Goal: Communication & Community: Participate in discussion

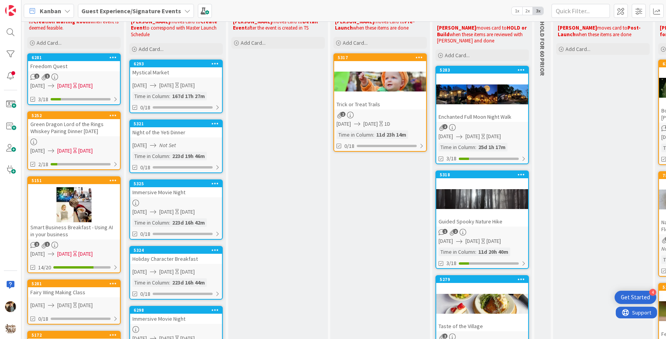
scroll to position [66, 0]
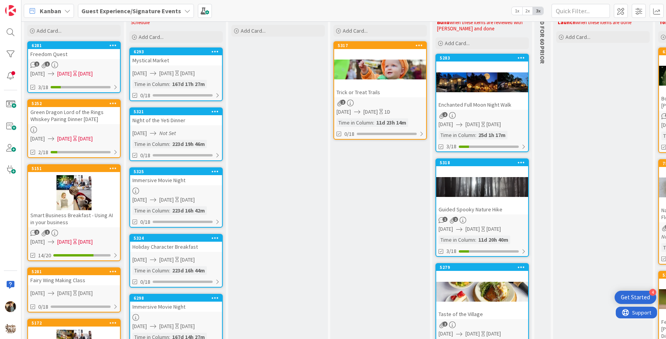
click at [479, 201] on div at bounding box center [482, 186] width 92 height 35
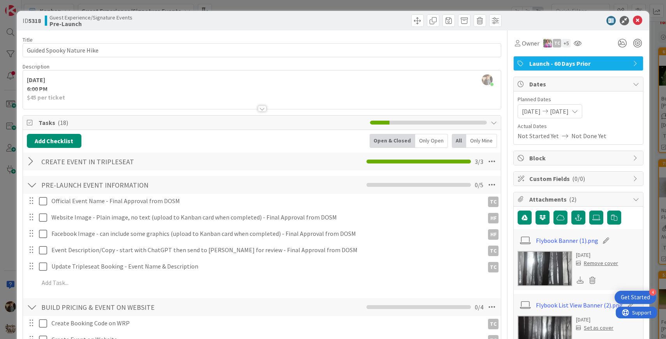
click at [263, 109] on div at bounding box center [262, 109] width 9 height 6
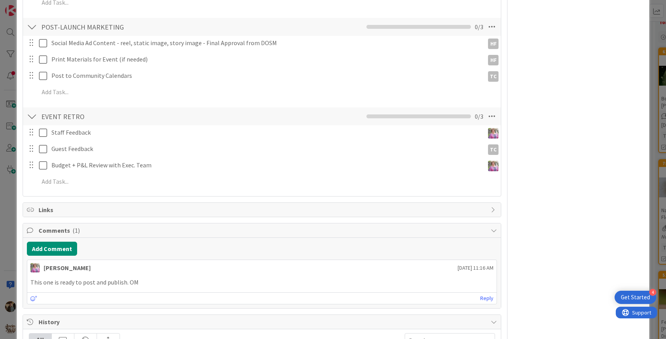
scroll to position [747, 0]
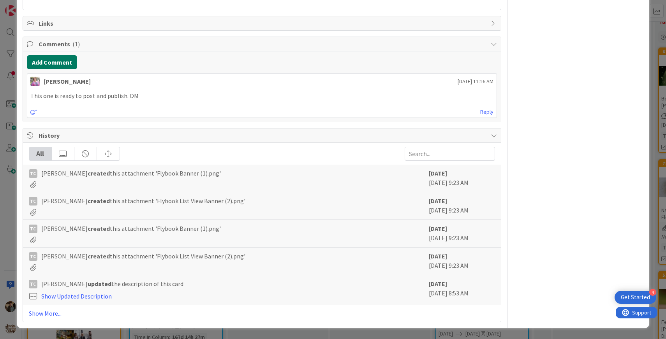
click at [56, 63] on button "Add Comment" at bounding box center [52, 62] width 50 height 14
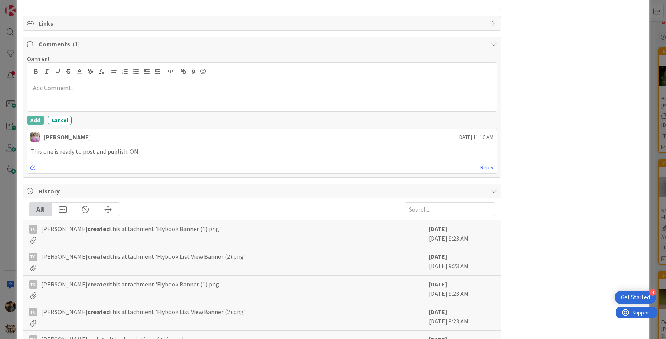
click at [110, 93] on div at bounding box center [262, 95] width 470 height 31
click at [88, 106] on li "TC [PERSON_NAME]" at bounding box center [124, 103] width 124 height 15
click at [35, 121] on button "Add" at bounding box center [35, 120] width 17 height 9
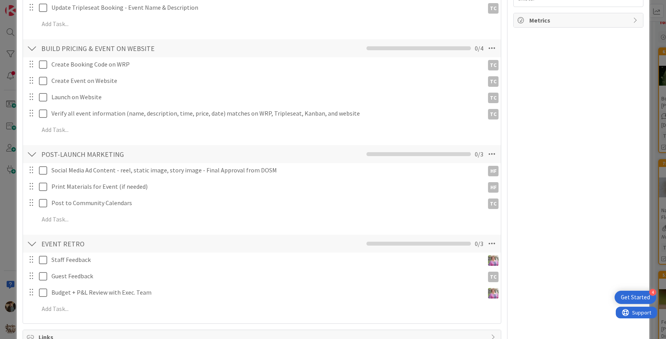
scroll to position [0, 0]
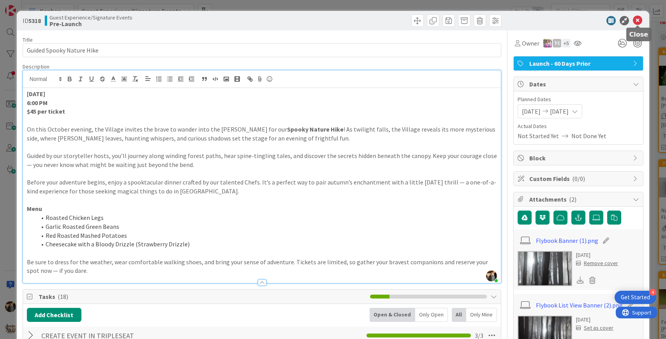
click at [637, 19] on icon at bounding box center [637, 20] width 9 height 9
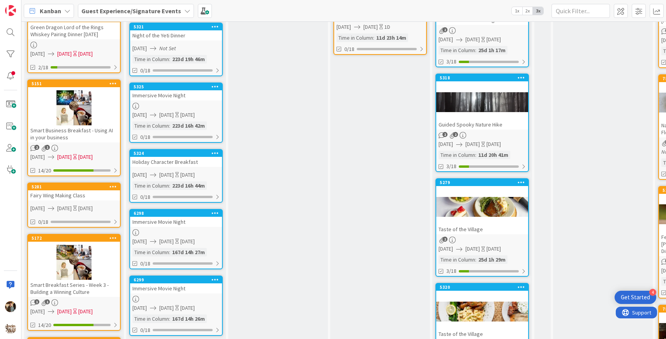
scroll to position [150, 0]
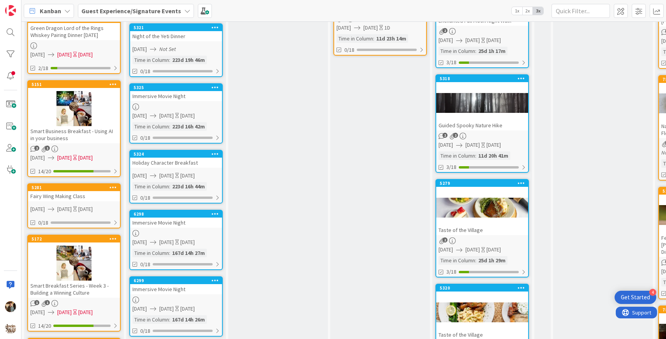
click at [481, 220] on div at bounding box center [482, 207] width 92 height 35
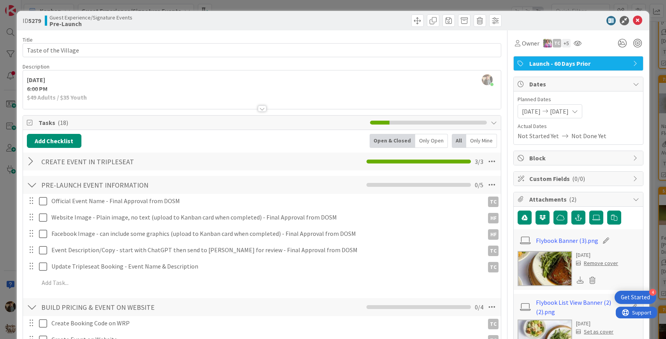
click at [261, 109] on div at bounding box center [262, 109] width 9 height 6
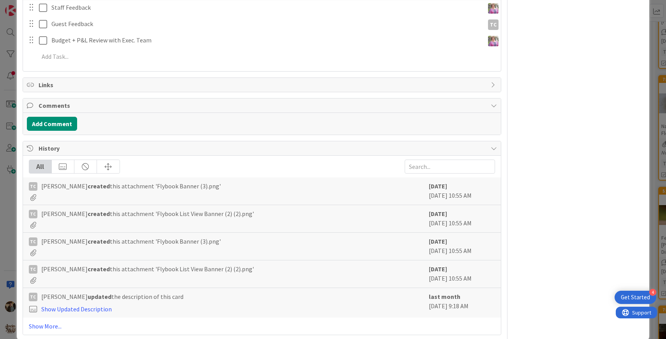
scroll to position [698, 0]
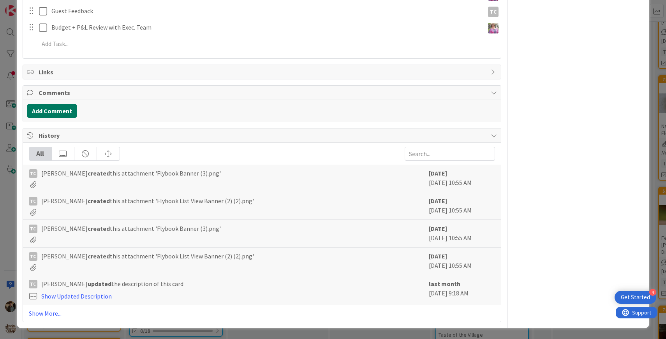
click at [57, 108] on button "Add Comment" at bounding box center [52, 111] width 50 height 14
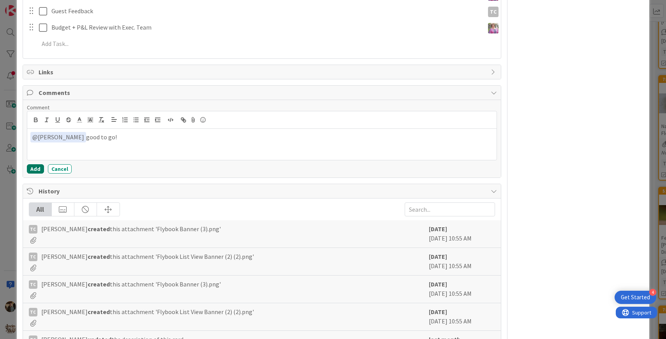
click at [36, 168] on button "Add" at bounding box center [35, 168] width 17 height 9
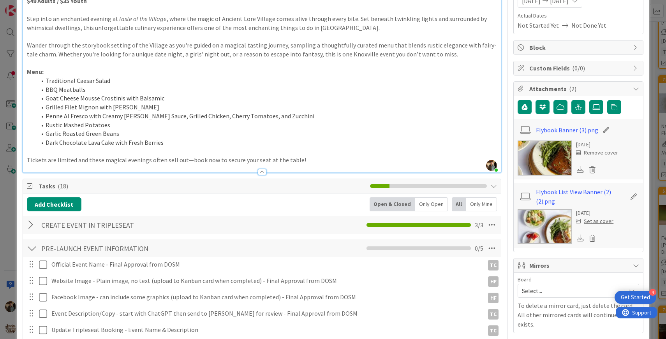
scroll to position [0, 0]
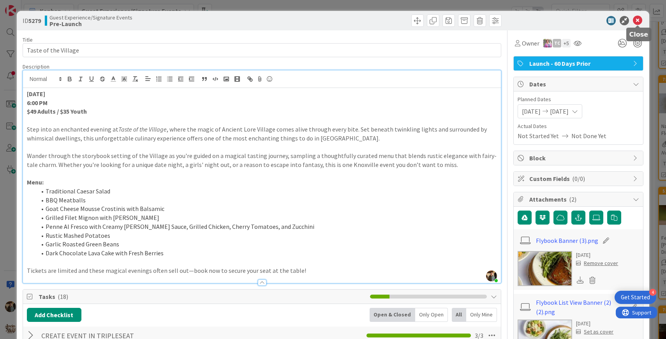
click at [636, 19] on icon at bounding box center [637, 20] width 9 height 9
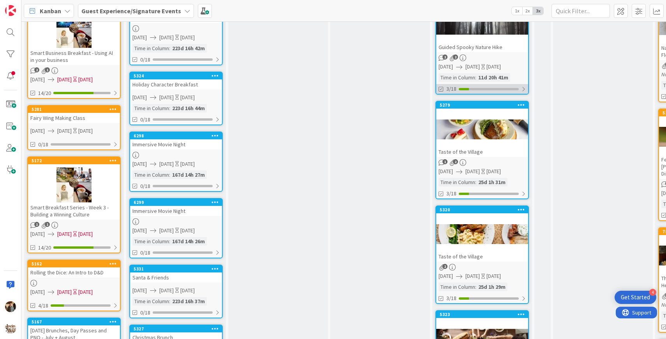
scroll to position [239, 0]
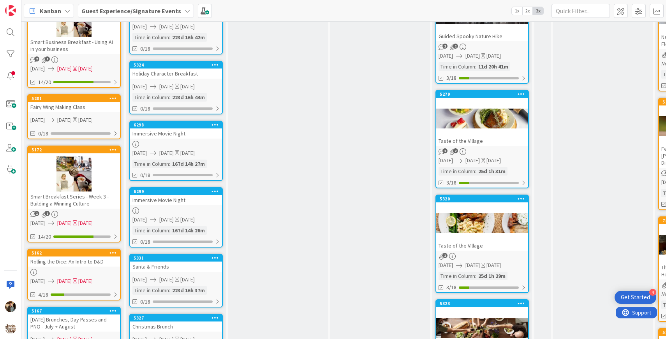
click at [499, 239] on div at bounding box center [482, 223] width 92 height 35
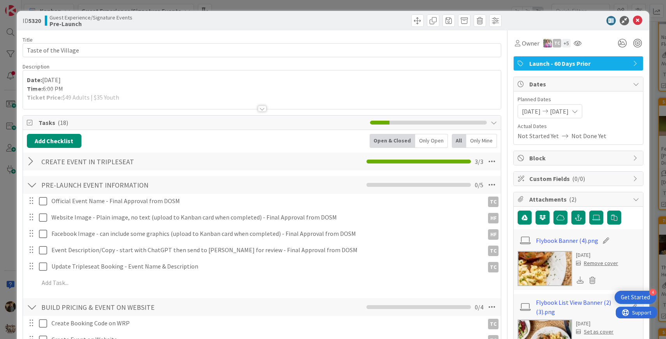
click at [260, 109] on div at bounding box center [262, 109] width 9 height 6
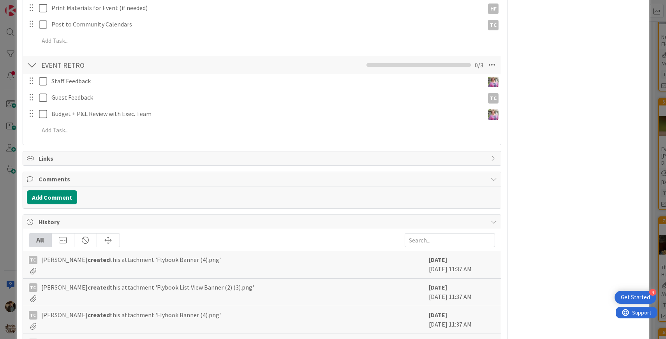
scroll to position [622, 0]
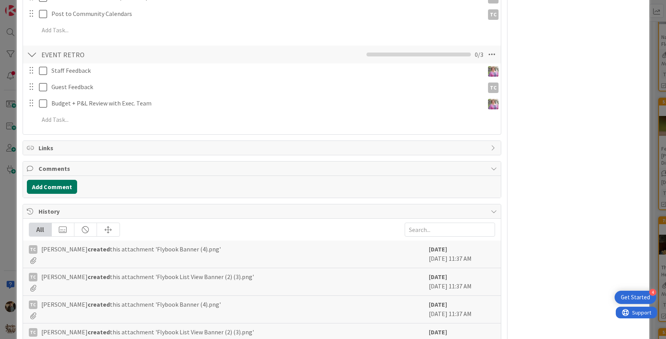
click at [51, 180] on button "Add Comment" at bounding box center [52, 187] width 50 height 14
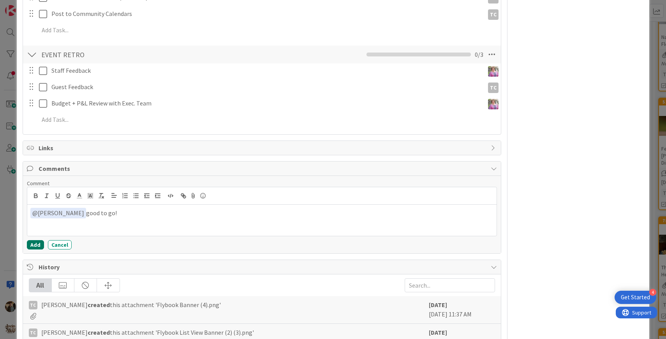
click at [28, 240] on button "Add" at bounding box center [35, 244] width 17 height 9
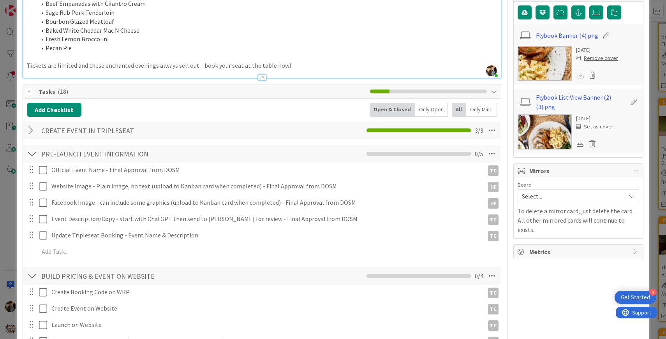
scroll to position [0, 0]
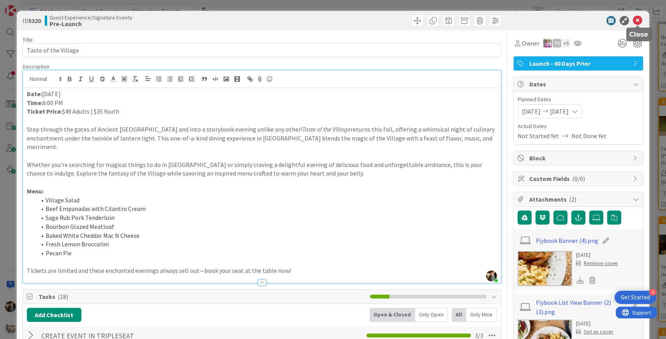
click at [638, 19] on icon at bounding box center [637, 20] width 9 height 9
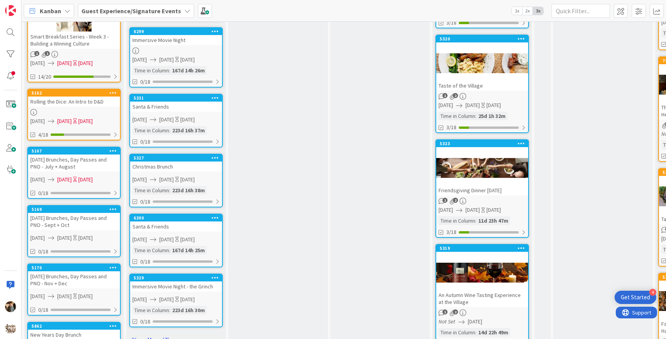
scroll to position [407, 0]
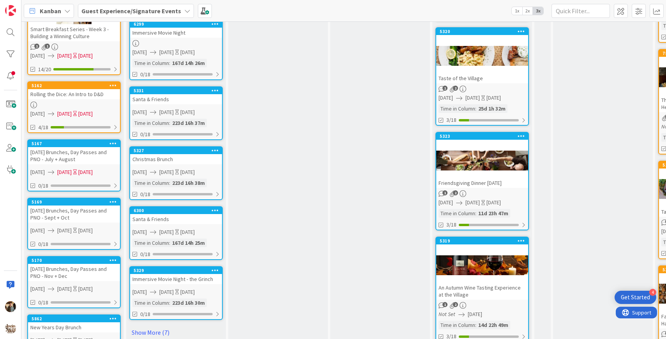
click at [492, 165] on div at bounding box center [482, 160] width 92 height 35
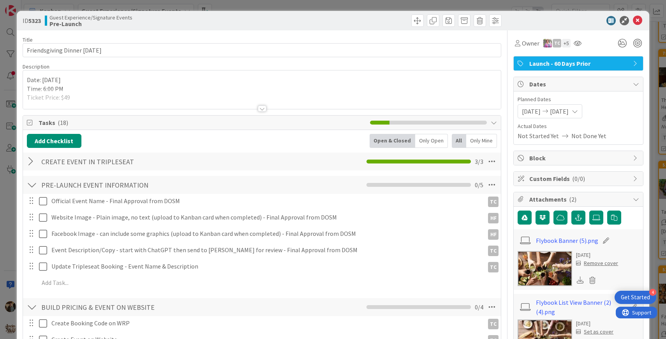
click at [529, 263] on img at bounding box center [544, 268] width 55 height 35
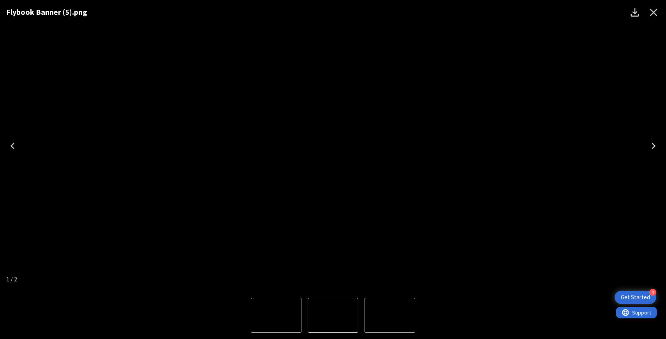
click at [390, 315] on img "2 of 2" at bounding box center [390, 315] width 0 height 0
click at [651, 8] on icon "Close" at bounding box center [653, 12] width 12 height 12
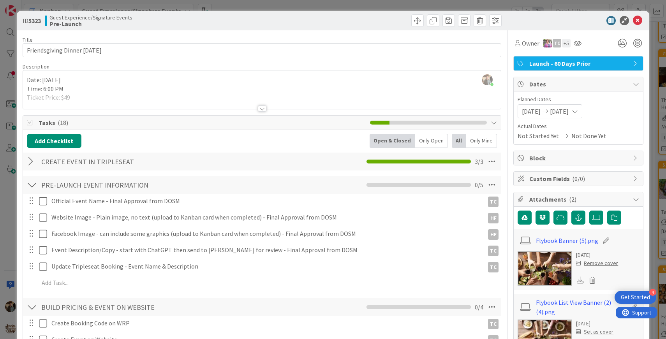
click at [263, 111] on div at bounding box center [262, 109] width 9 height 6
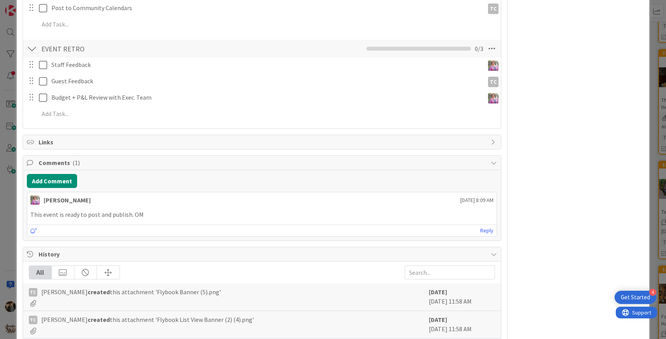
scroll to position [717, 0]
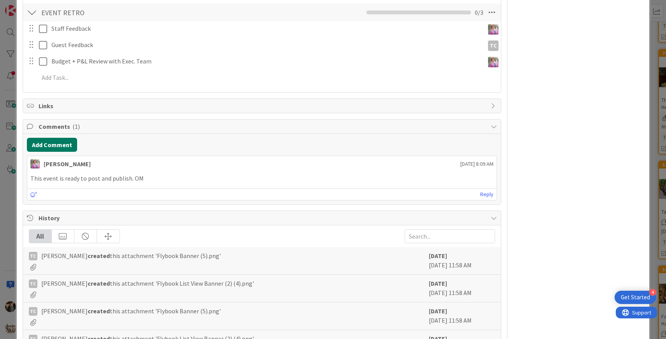
click at [67, 138] on button "Add Comment" at bounding box center [52, 145] width 50 height 14
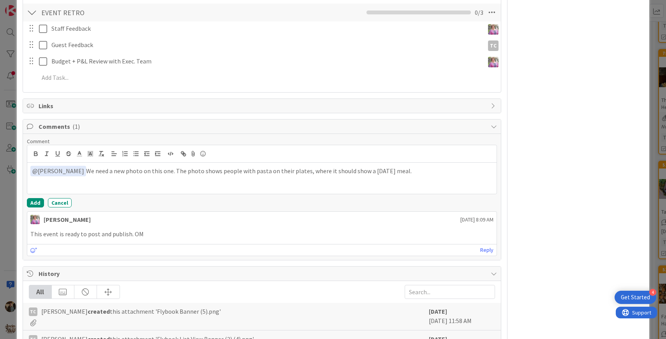
click at [149, 166] on p "﻿ @ [PERSON_NAME] ﻿ We need a new photo on this one. The photo shows people wit…" at bounding box center [261, 171] width 463 height 11
click at [425, 166] on p "﻿ @ [PERSON_NAME] ﻿ We need a new photo on this one, please. The photo shows pe…" at bounding box center [261, 171] width 463 height 11
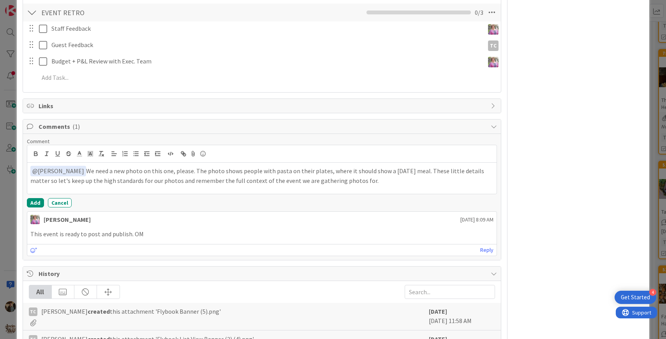
click at [65, 166] on p "﻿ @ [PERSON_NAME] ﻿ We need a new photo on this one, please. The photo shows pe…" at bounding box center [261, 175] width 463 height 19
click at [36, 198] on button "Add" at bounding box center [35, 202] width 17 height 9
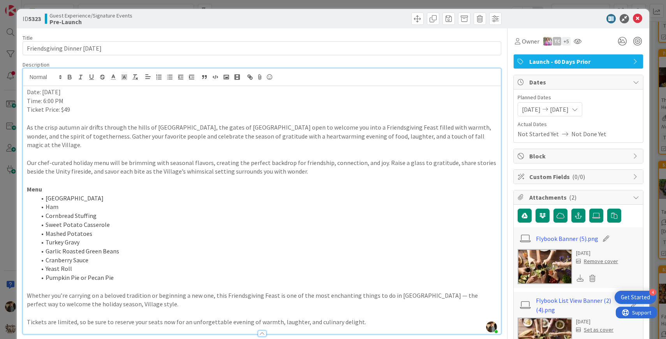
scroll to position [0, 0]
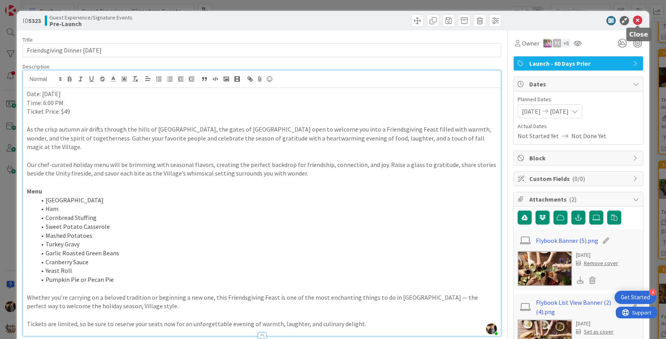
click at [636, 19] on icon at bounding box center [637, 20] width 9 height 9
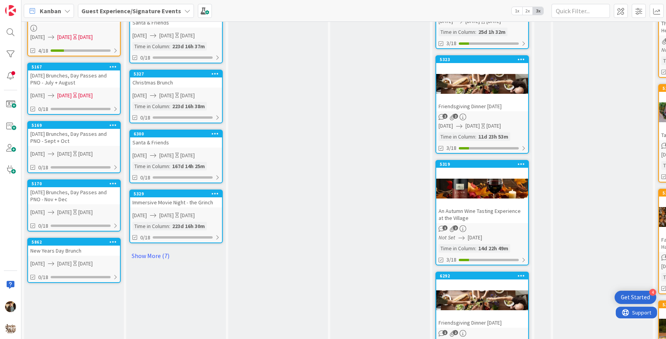
scroll to position [482, 0]
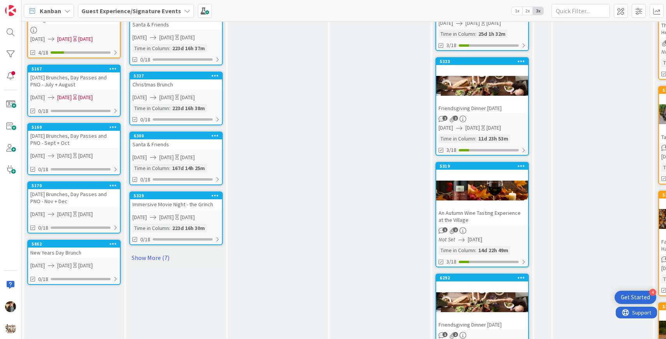
click at [502, 204] on div at bounding box center [482, 190] width 92 height 35
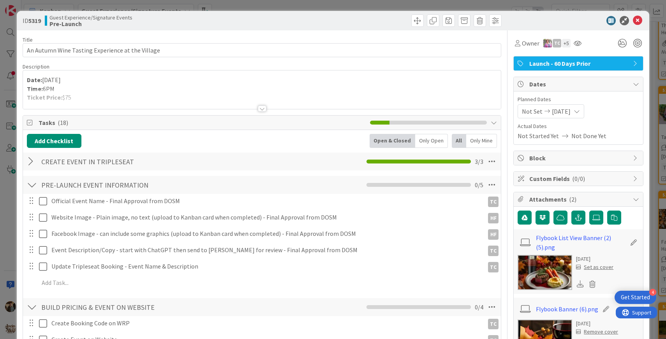
click at [549, 274] on img at bounding box center [544, 272] width 55 height 35
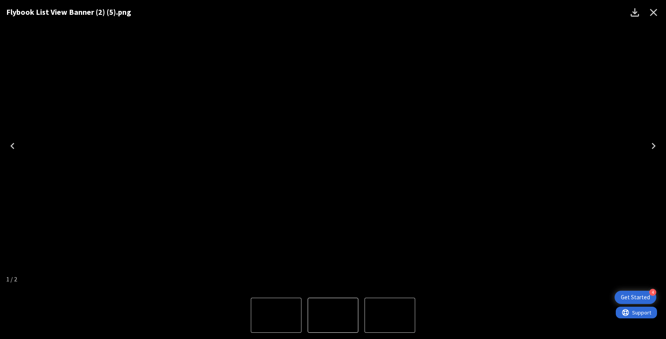
click at [390, 315] on img "2 of 2" at bounding box center [390, 315] width 0 height 0
click at [276, 315] on img "1 of 2" at bounding box center [276, 315] width 0 height 0
click at [655, 14] on icon "Close" at bounding box center [653, 12] width 7 height 7
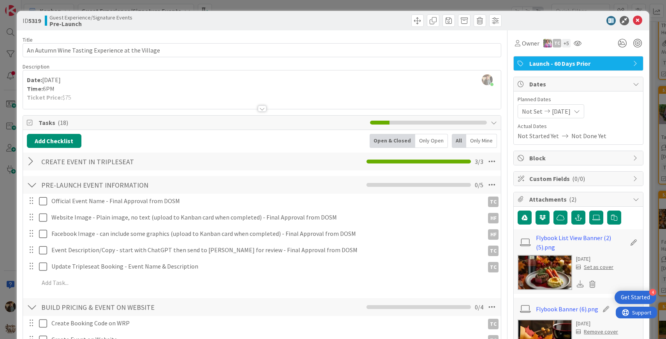
click at [264, 109] on div at bounding box center [262, 109] width 9 height 6
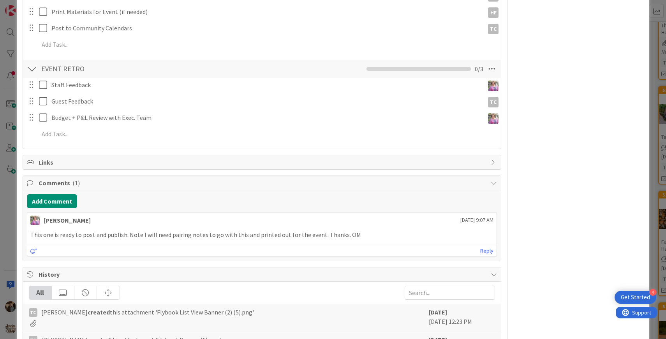
scroll to position [645, 0]
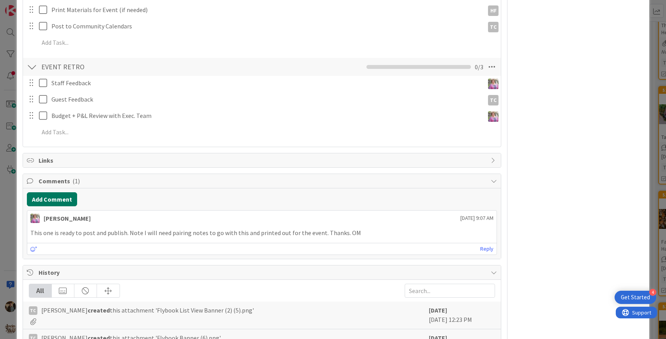
click at [62, 199] on button "Add Comment" at bounding box center [52, 199] width 50 height 14
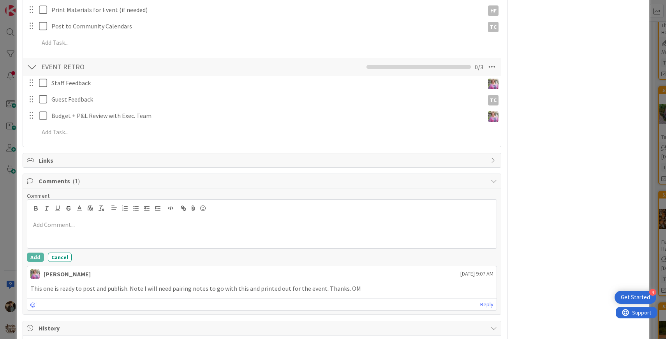
click at [86, 230] on div at bounding box center [262, 232] width 470 height 31
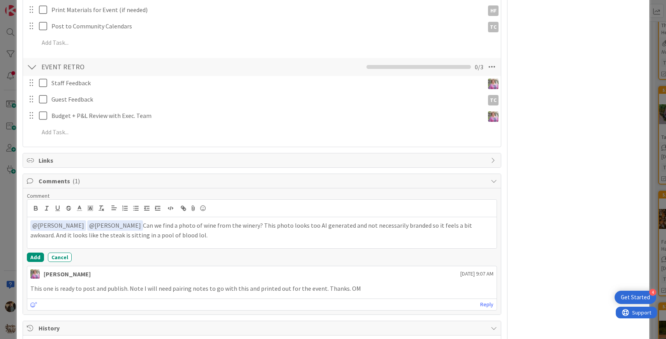
click at [226, 227] on p "﻿ @ [PERSON_NAME] ﻿ ﻿ @ [PERSON_NAME] ﻿ Can we find a photo of wine from the wi…" at bounding box center [261, 229] width 463 height 19
click at [269, 235] on p "﻿ @ [PERSON_NAME] ﻿ ﻿ @ [PERSON_NAME] ﻿ Can we find a photo of wine from the wi…" at bounding box center [261, 229] width 463 height 19
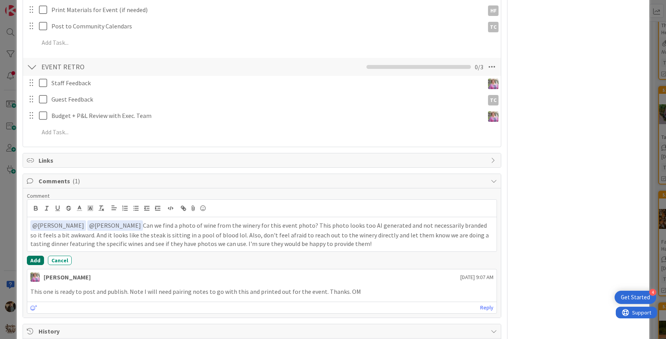
click at [37, 260] on button "Add" at bounding box center [35, 260] width 17 height 9
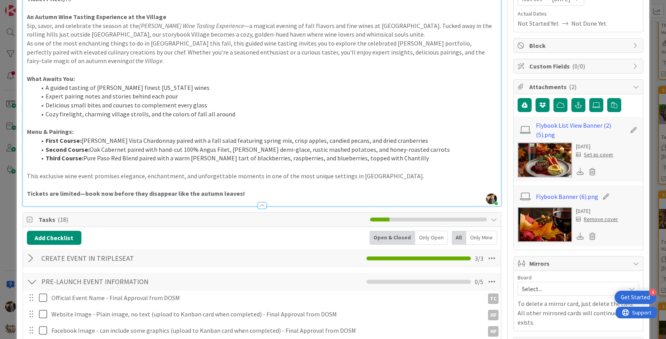
scroll to position [0, 0]
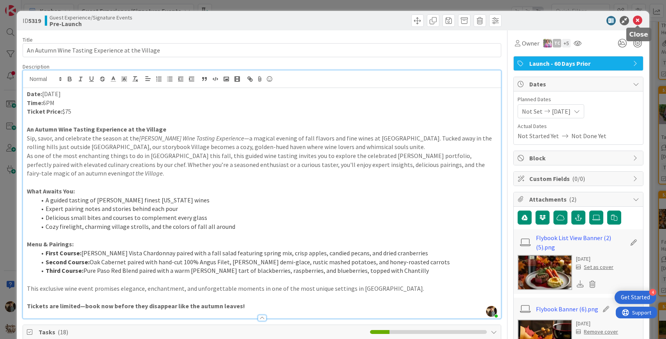
click at [635, 19] on icon at bounding box center [637, 20] width 9 height 9
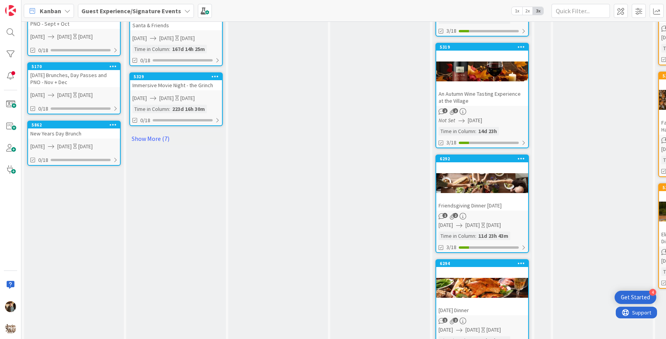
click at [485, 197] on div at bounding box center [482, 182] width 92 height 35
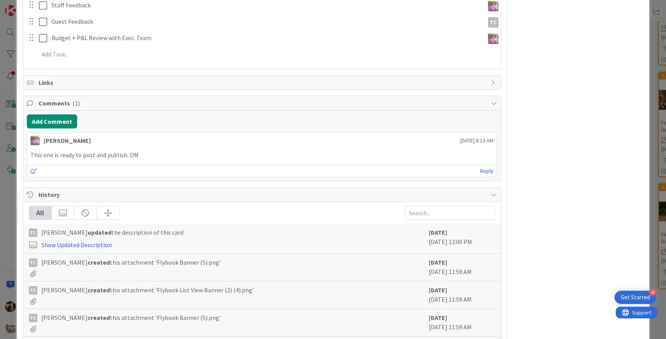
scroll to position [523, 0]
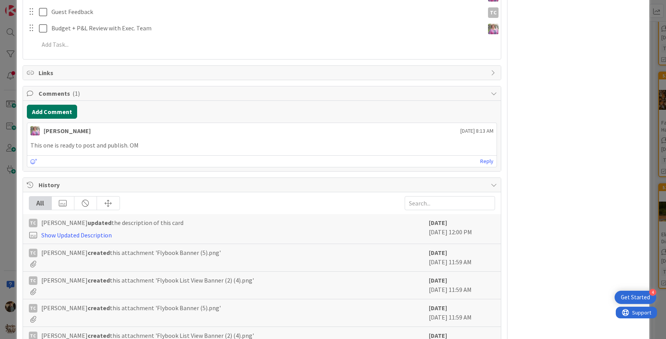
click at [49, 113] on button "Add Comment" at bounding box center [52, 112] width 50 height 14
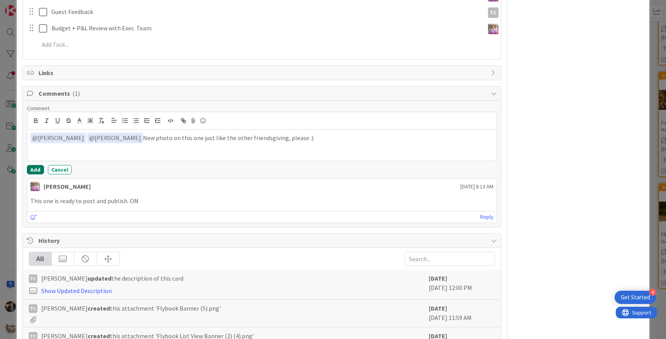
click at [37, 169] on button "Add" at bounding box center [35, 169] width 17 height 9
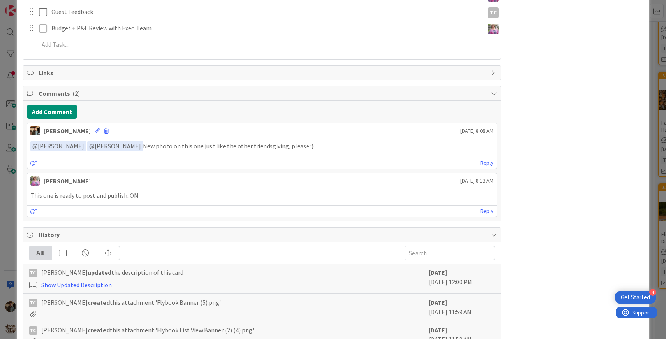
scroll to position [0, 0]
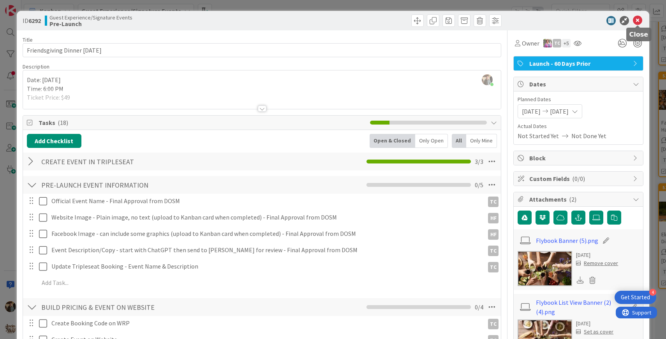
click at [638, 23] on icon at bounding box center [637, 20] width 9 height 9
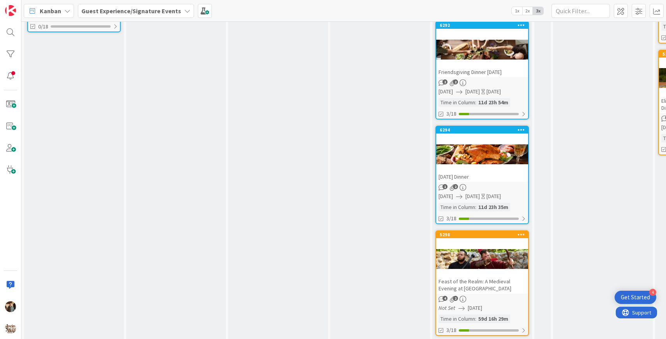
click at [496, 176] on div "[DATE] Dinner" at bounding box center [482, 177] width 92 height 10
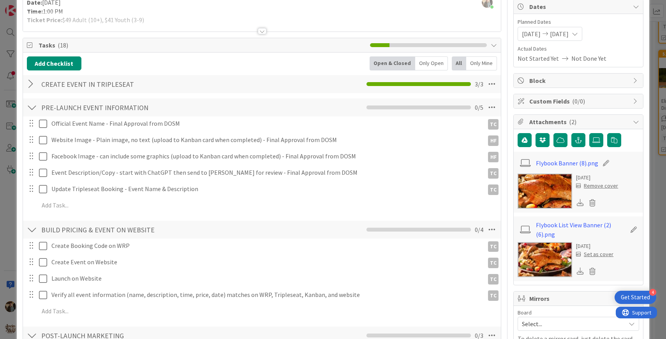
scroll to position [95, 0]
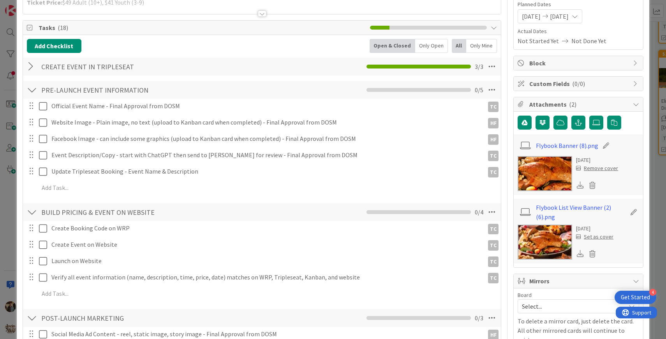
click at [537, 169] on img at bounding box center [544, 173] width 55 height 35
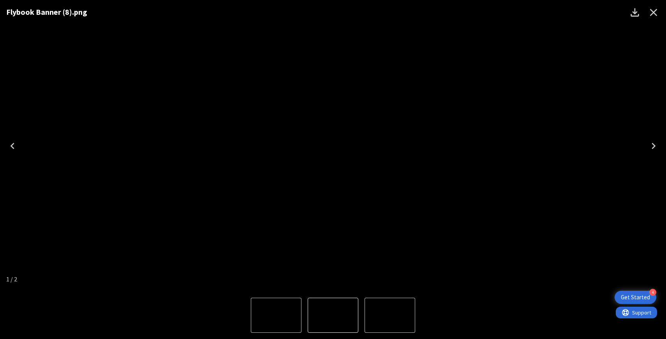
click at [652, 146] on icon "Next" at bounding box center [653, 146] width 12 height 12
click at [653, 12] on icon "Close" at bounding box center [653, 12] width 7 height 7
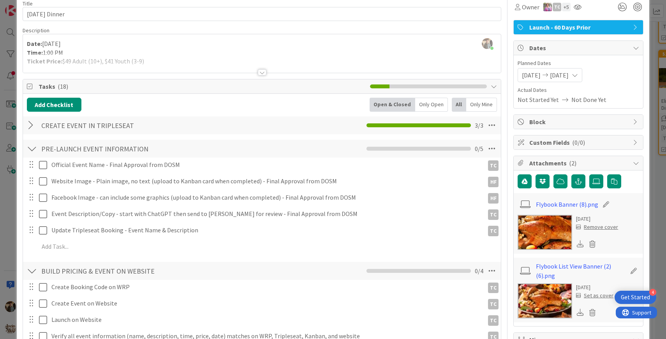
scroll to position [0, 0]
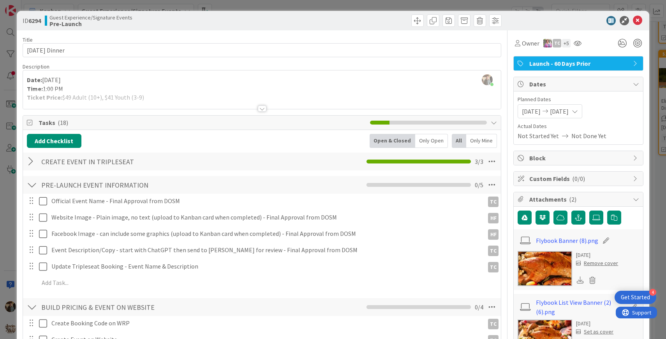
click at [261, 108] on div at bounding box center [262, 109] width 9 height 6
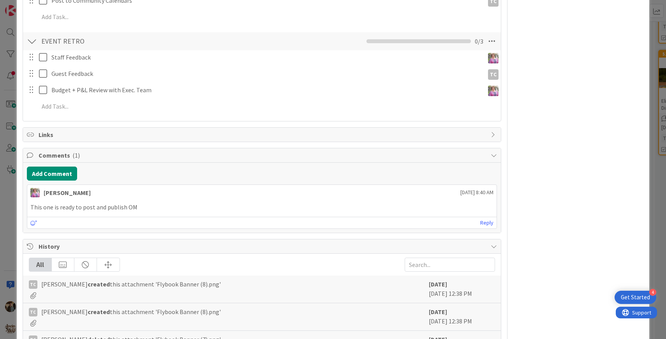
scroll to position [696, 0]
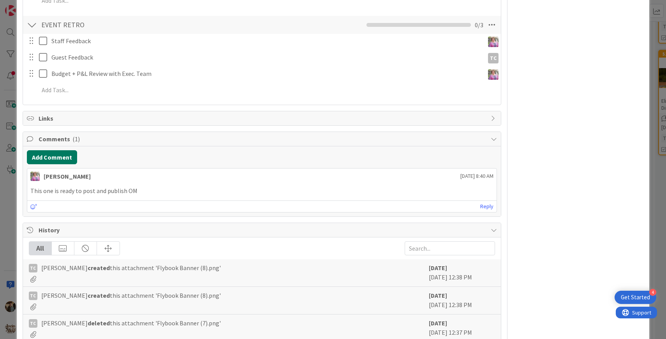
click at [57, 158] on button "Add Comment" at bounding box center [52, 157] width 50 height 14
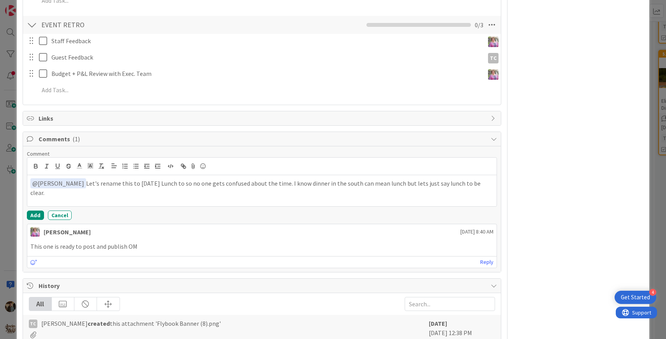
click at [280, 184] on p "﻿ @ [PERSON_NAME] ﻿ Let's rename this to [DATE] Lunch to so no one gets confuse…" at bounding box center [261, 187] width 463 height 19
click at [32, 215] on button "Add" at bounding box center [35, 215] width 17 height 9
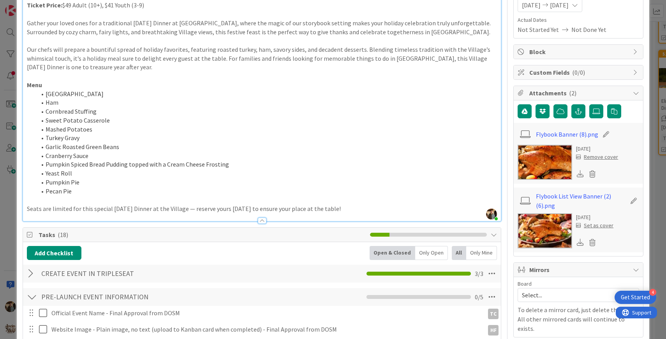
scroll to position [0, 0]
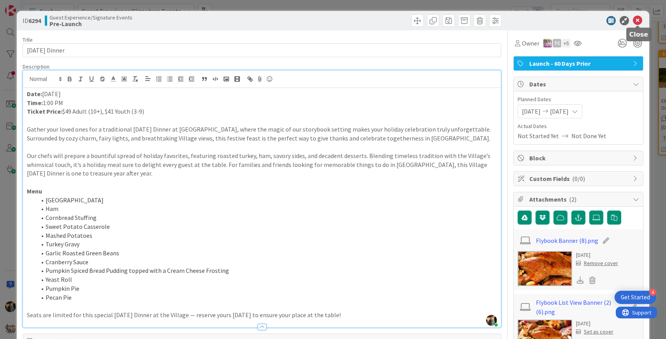
click at [637, 19] on icon at bounding box center [637, 20] width 9 height 9
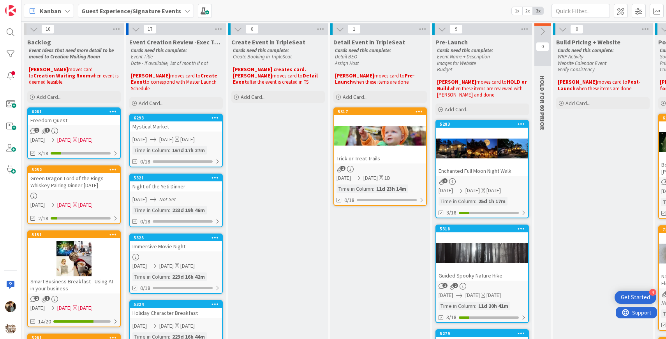
click at [488, 164] on div at bounding box center [482, 148] width 92 height 35
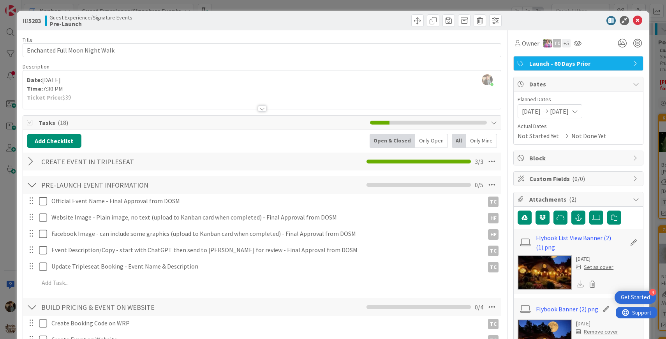
click at [262, 108] on div at bounding box center [262, 109] width 9 height 6
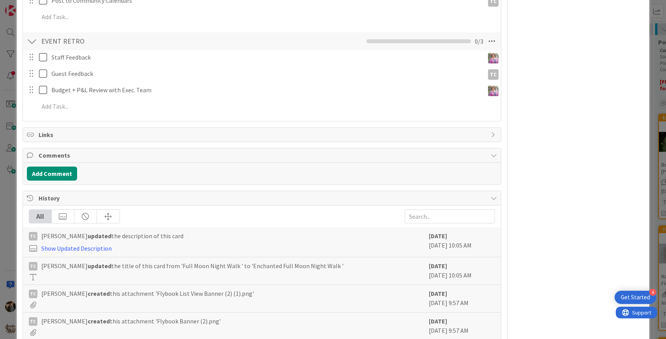
scroll to position [672, 0]
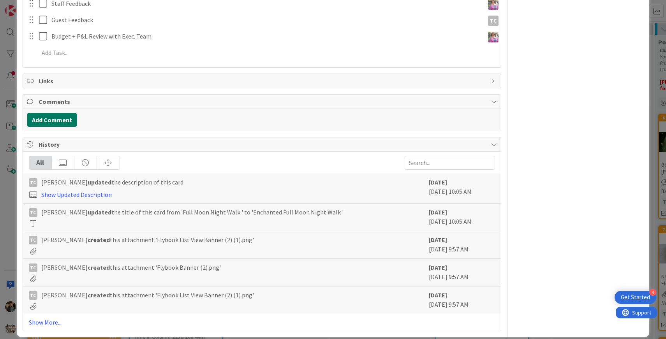
click at [43, 113] on button "Add Comment" at bounding box center [52, 120] width 50 height 14
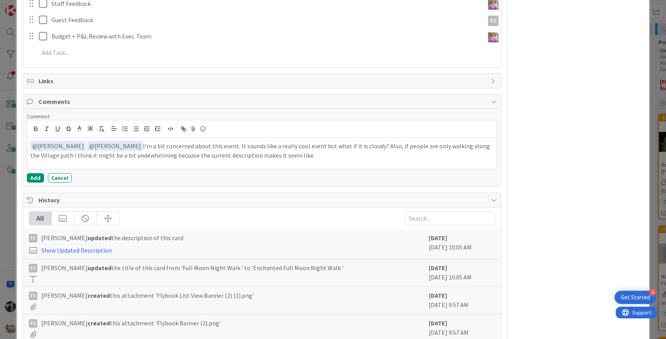
click at [100, 148] on p "﻿ @ [PERSON_NAME] ﻿ ﻿ @ [PERSON_NAME] ﻿ I'm a bit concerned about this event. I…" at bounding box center [261, 150] width 463 height 19
click at [274, 150] on p "﻿ @ [PERSON_NAME] ﻿ ﻿ @ [PERSON_NAME] ﻿ I'm a bit concerned about this event. I…" at bounding box center [261, 150] width 463 height 19
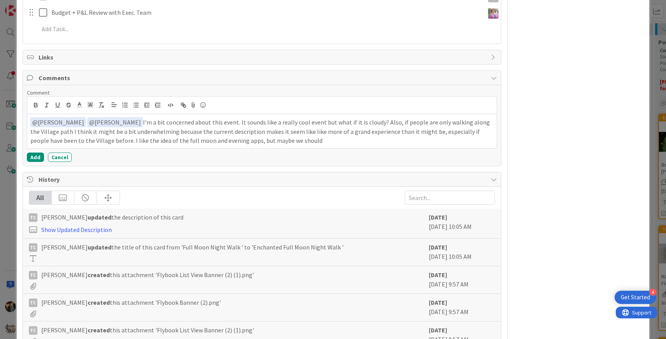
scroll to position [696, 0]
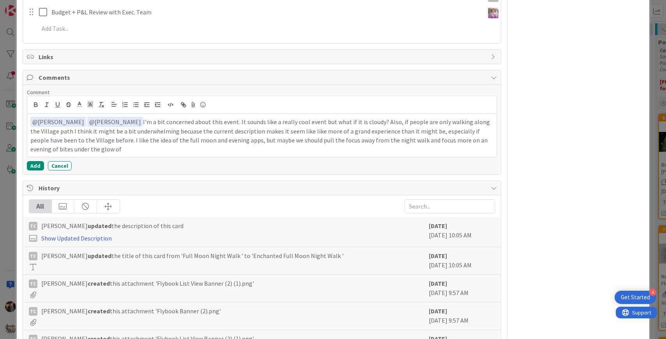
click at [413, 132] on p "﻿ @ [PERSON_NAME] ﻿ ﻿ @ [PERSON_NAME] ﻿ I'm a bit concerned about this event. I…" at bounding box center [261, 135] width 463 height 37
drag, startPoint x: 79, startPoint y: 141, endPoint x: 57, endPoint y: 140, distance: 22.2
click at [57, 140] on p "﻿ @ [PERSON_NAME] ﻿ ﻿ @ [PERSON_NAME] ﻿ I'm a bit concerned about this event. I…" at bounding box center [261, 135] width 463 height 37
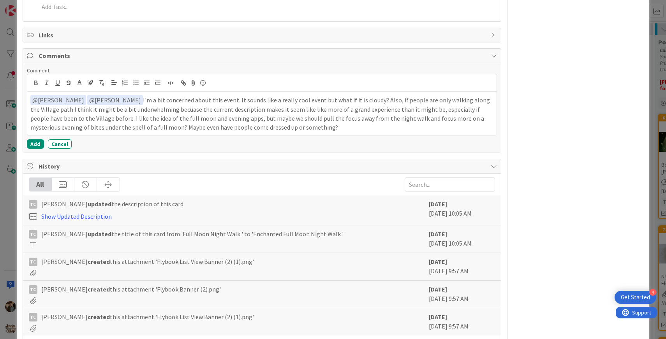
scroll to position [717, 0]
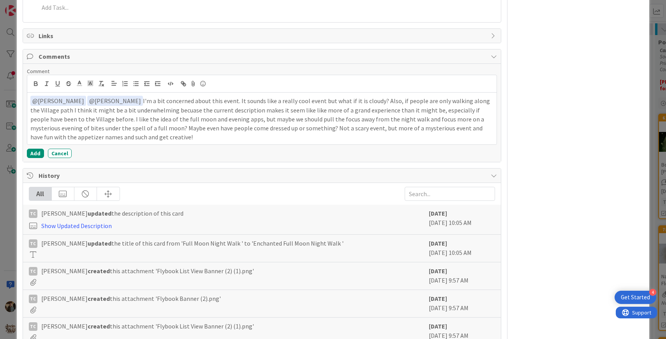
click at [491, 120] on p "﻿ @ [PERSON_NAME] ﻿ ﻿ @ [PERSON_NAME] ﻿ I'm a bit concerned about this event. I…" at bounding box center [261, 119] width 463 height 46
drag, startPoint x: 255, startPoint y: 120, endPoint x: 222, endPoint y: 122, distance: 33.5
click at [222, 122] on p "﻿ @ [PERSON_NAME] ﻿ ﻿ @ [PERSON_NAME] ﻿ I'm a bit concerned about this event. I…" at bounding box center [261, 119] width 463 height 46
click at [193, 128] on p "﻿ @ [PERSON_NAME] ﻿ ﻿ @ [PERSON_NAME] ﻿ I'm a bit concerned about this event. I…" at bounding box center [261, 119] width 463 height 46
click at [146, 102] on p "﻿ @ [PERSON_NAME] ﻿ ﻿ @ [PERSON_NAME] ﻿ I'm a bit concerned about this event. I…" at bounding box center [261, 119] width 463 height 46
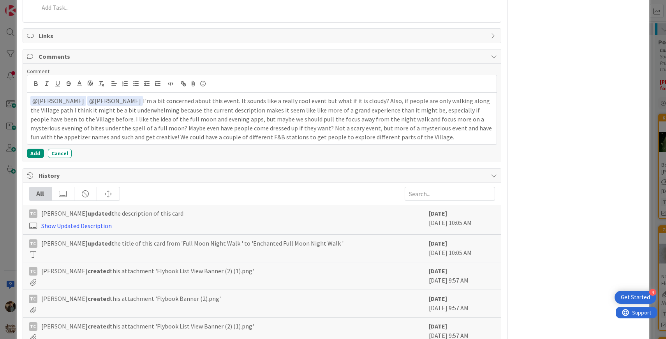
click at [368, 131] on p "﻿ @ [PERSON_NAME] ﻿ ﻿ @ [PERSON_NAME] ﻿ I'm a bit concerned about this event. I…" at bounding box center [261, 119] width 463 height 46
click at [30, 149] on button "Add" at bounding box center [35, 153] width 17 height 9
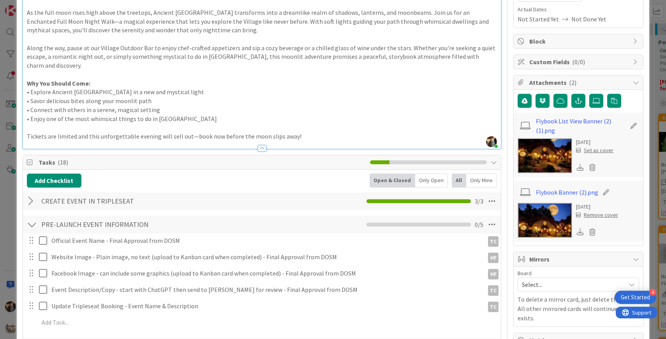
scroll to position [0, 0]
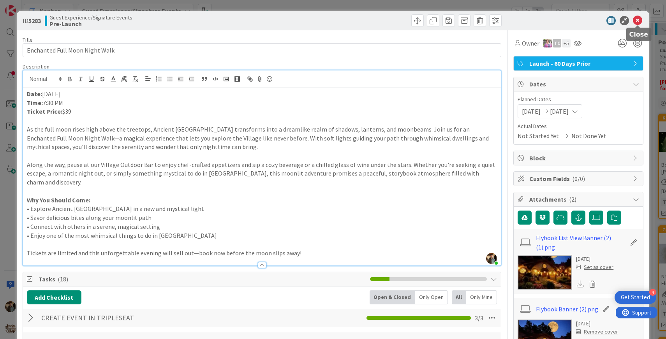
click at [636, 18] on icon at bounding box center [637, 20] width 9 height 9
